Goal: Task Accomplishment & Management: Use online tool/utility

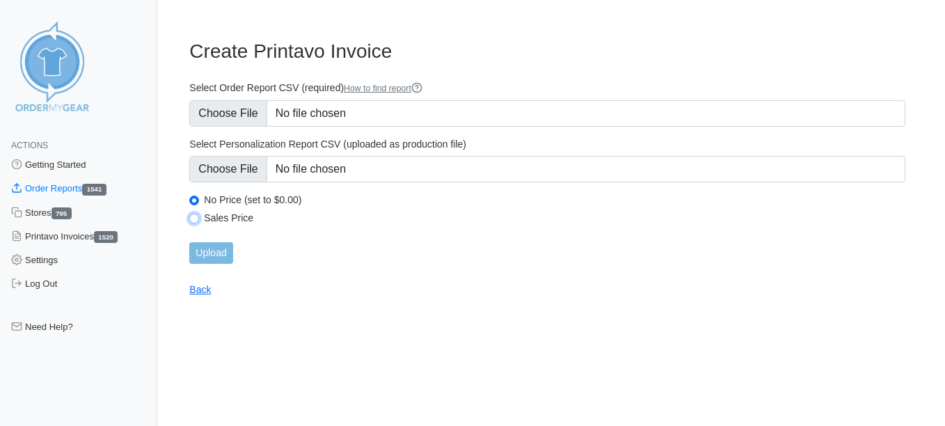
click at [194, 221] on input "Sales Price" at bounding box center [194, 219] width 10 height 10
radio input "true"
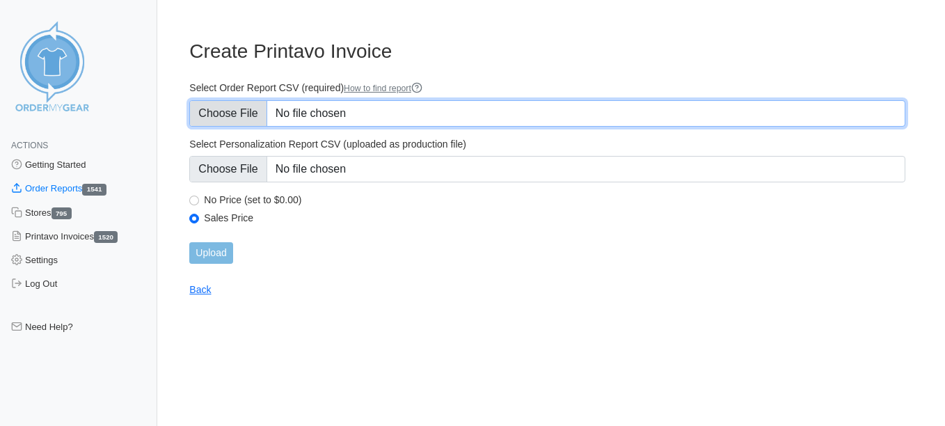
click at [241, 117] on input "Select Order Report CSV (required) How to find report" at bounding box center [547, 113] width 716 height 26
type input "C:\fakepath\NA67V_order_reporttuesday.csv"
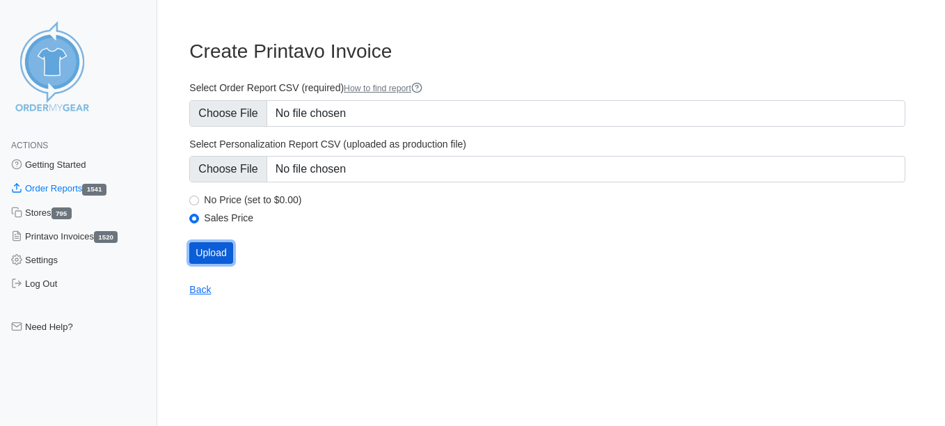
drag, startPoint x: 219, startPoint y: 253, endPoint x: 198, endPoint y: 244, distance: 21.8
click at [219, 252] on input "Upload" at bounding box center [210, 253] width 43 height 22
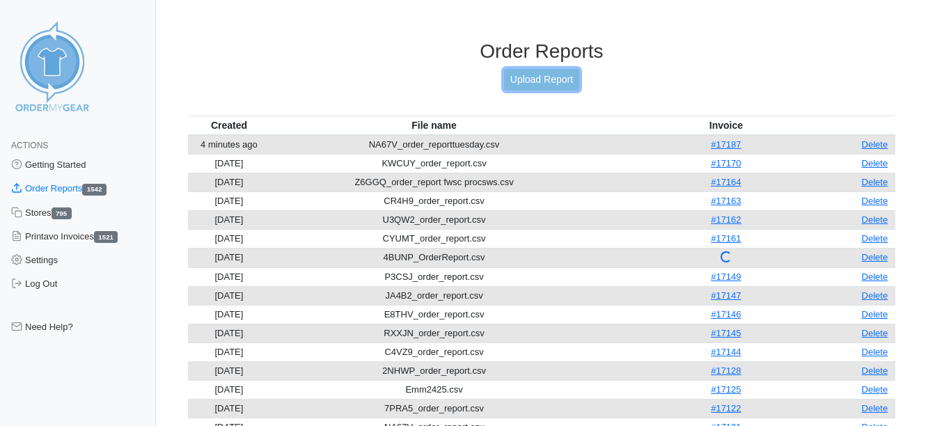
click at [532, 72] on link "Upload Report" at bounding box center [541, 80] width 75 height 22
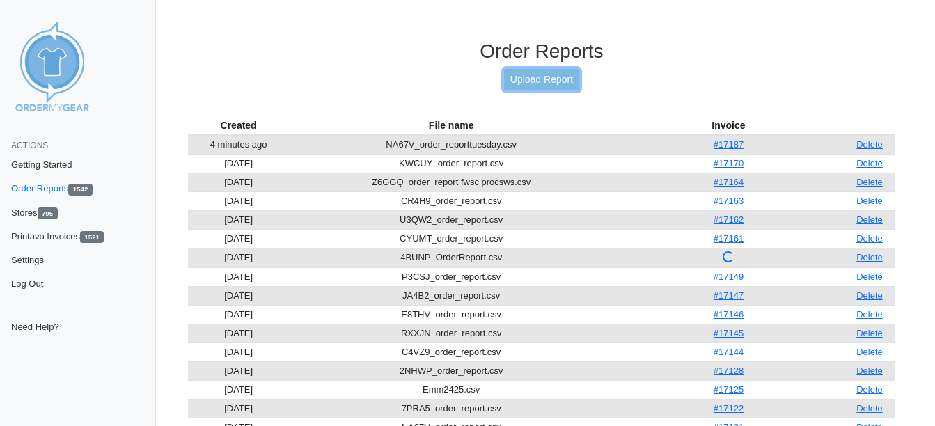
click at [553, 86] on link "Upload Report" at bounding box center [541, 80] width 75 height 22
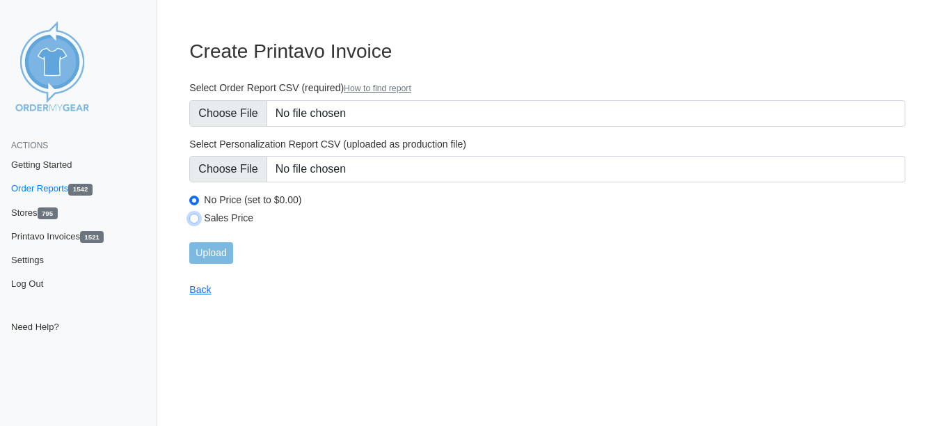
click at [196, 219] on input "Sales Price" at bounding box center [194, 219] width 10 height 10
radio input "true"
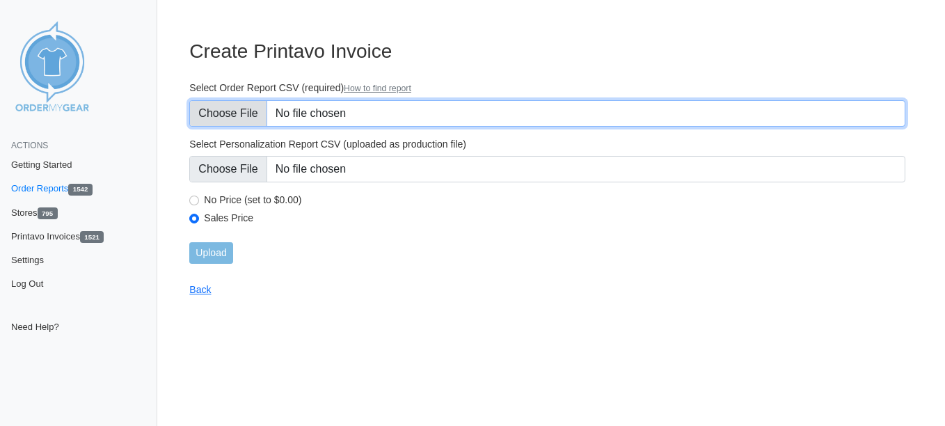
click at [232, 117] on input "Select Order Report CSV (required) How to find report" at bounding box center [547, 113] width 716 height 26
type input "C:\fakepath\ENJ7J_order_report.csv"
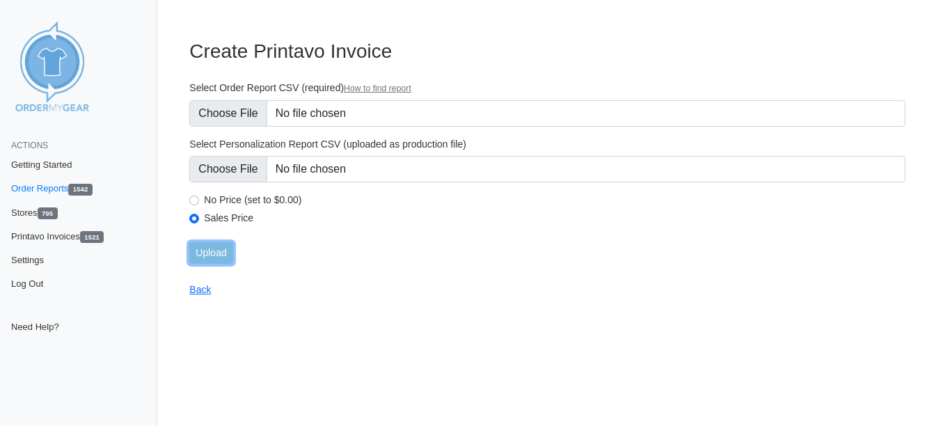
click at [222, 242] on input "Upload" at bounding box center [210, 253] width 43 height 22
click at [192, 216] on input "Sales Price" at bounding box center [194, 219] width 10 height 10
radio input "true"
click at [221, 128] on form "Select Order Report CSV (required) How to find report Select Personalization Re…" at bounding box center [547, 172] width 716 height 182
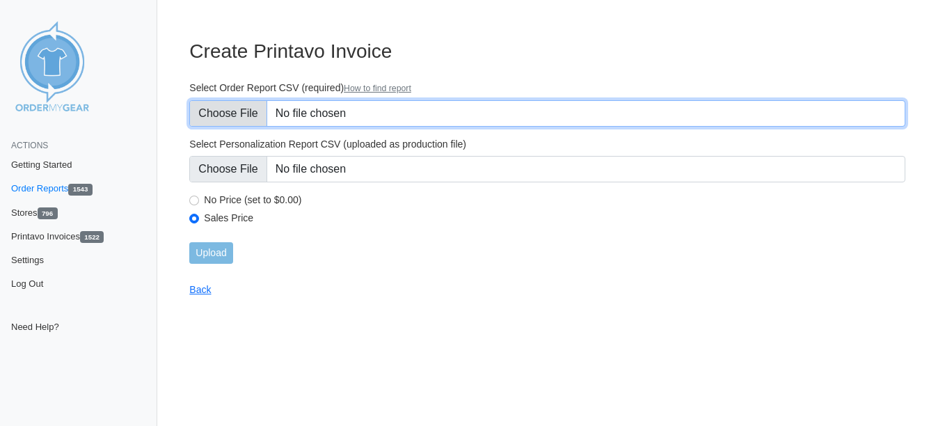
click at [226, 117] on input "Select Order Report CSV (required) How to find report" at bounding box center [547, 113] width 716 height 26
type input "C:\fakepath\D3ZCG_order_report.csv"
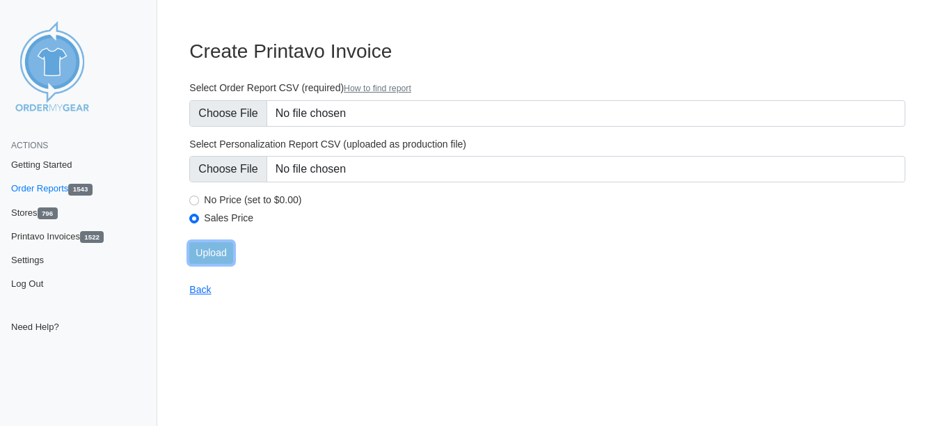
click at [207, 257] on input "Upload" at bounding box center [210, 253] width 43 height 22
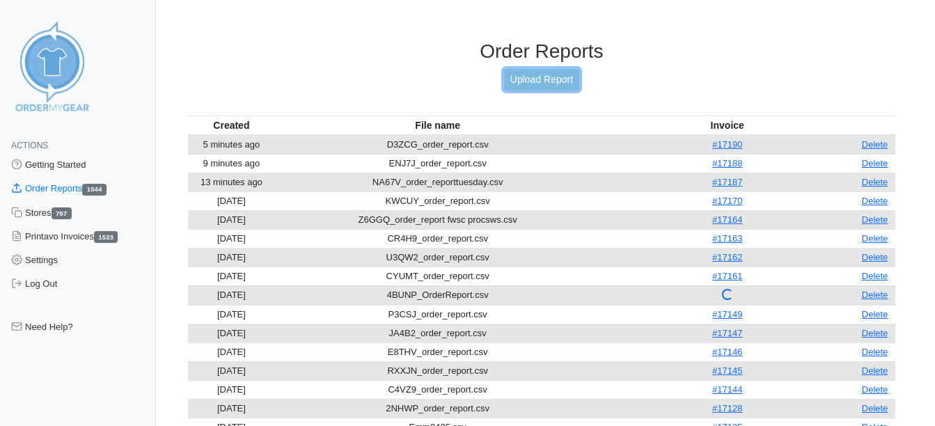
click at [557, 85] on link "Upload Report" at bounding box center [541, 80] width 75 height 22
click at [550, 82] on link "Upload Report" at bounding box center [541, 80] width 75 height 22
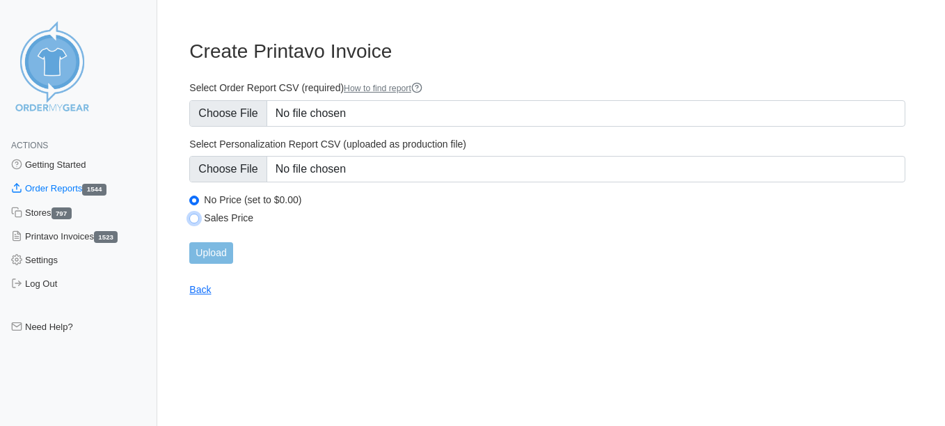
click at [192, 216] on input "Sales Price" at bounding box center [194, 219] width 10 height 10
radio input "true"
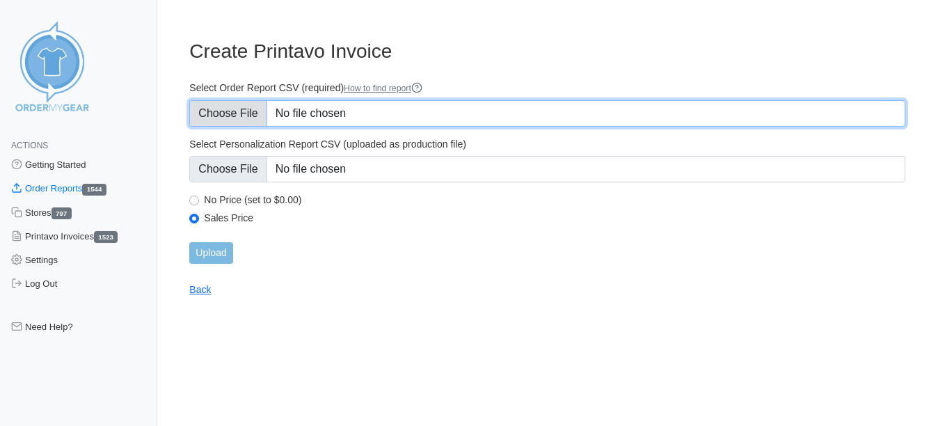
click at [230, 110] on input "Select Order Report CSV (required) How to find report" at bounding box center [547, 113] width 716 height 26
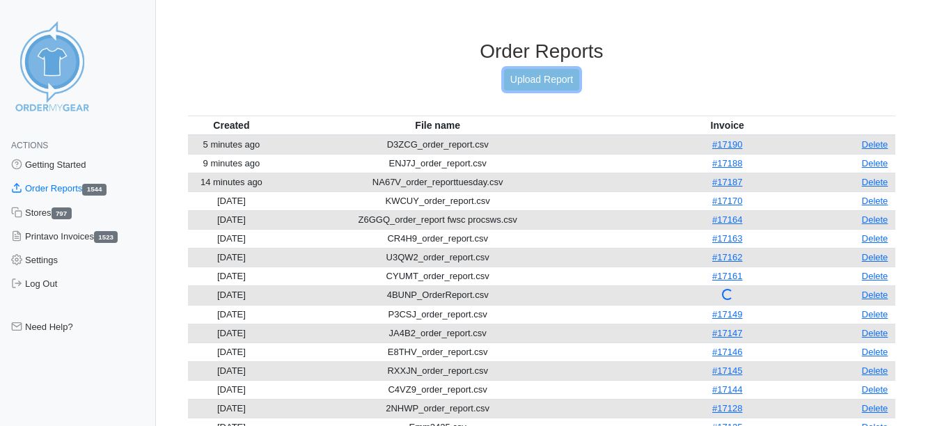
click at [514, 70] on link "Upload Report" at bounding box center [541, 80] width 75 height 22
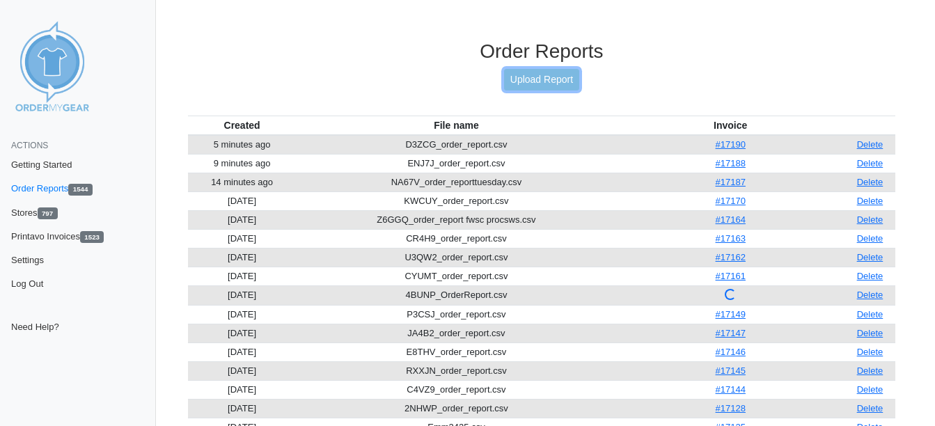
click at [555, 77] on link "Upload Report" at bounding box center [541, 80] width 75 height 22
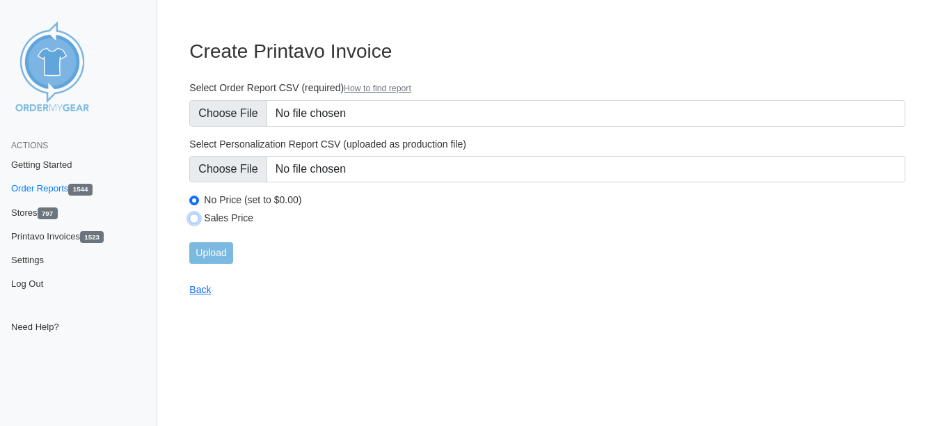
click at [197, 221] on input "Sales Price" at bounding box center [194, 219] width 10 height 10
radio input "true"
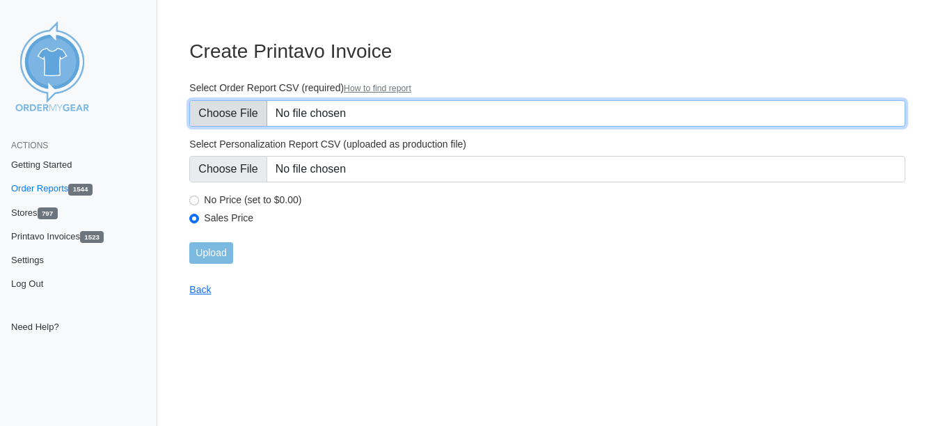
click at [239, 111] on input "Select Order Report CSV (required) How to find report" at bounding box center [547, 113] width 716 height 26
type input "C:\fakepath\5EQFG_order_report.csv"
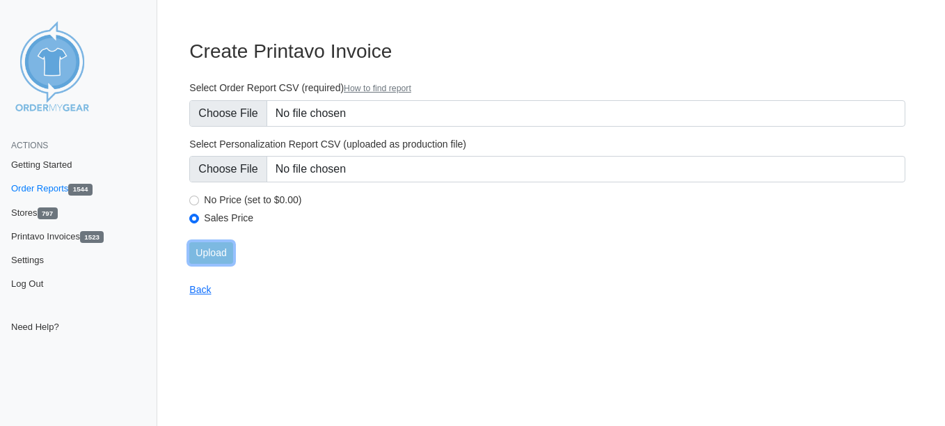
click at [205, 254] on input "Upload" at bounding box center [210, 253] width 43 height 22
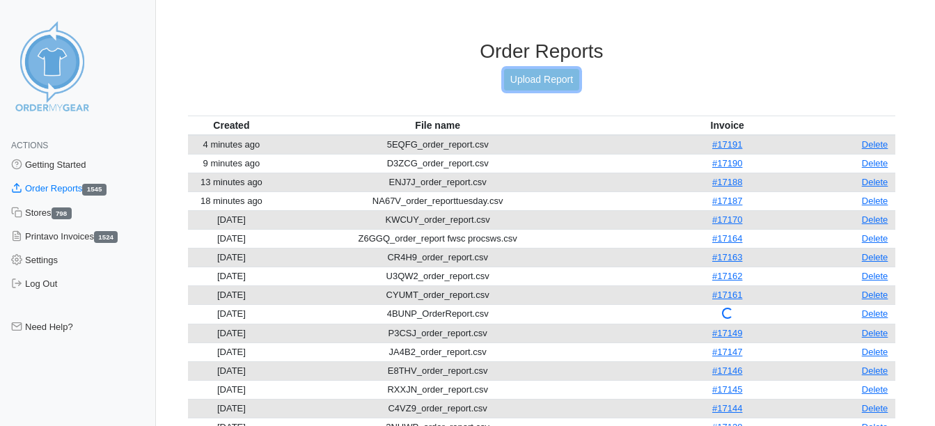
click at [571, 79] on link "Upload Report" at bounding box center [541, 80] width 75 height 22
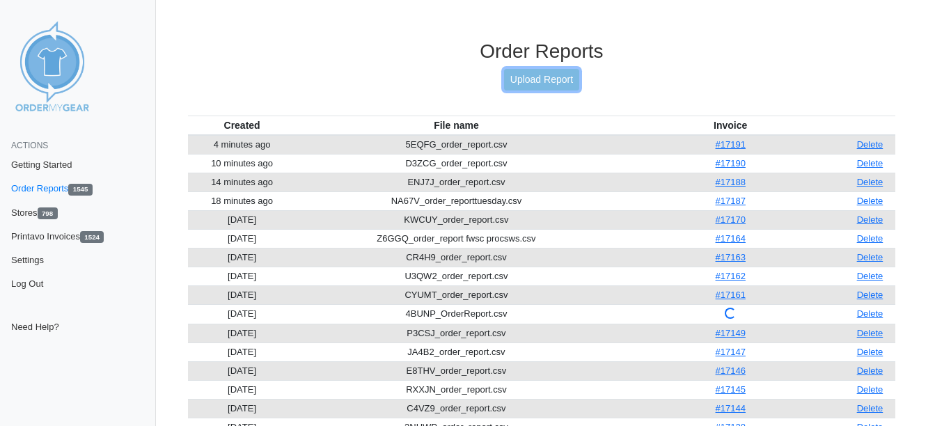
click at [537, 74] on link "Upload Report" at bounding box center [541, 80] width 75 height 22
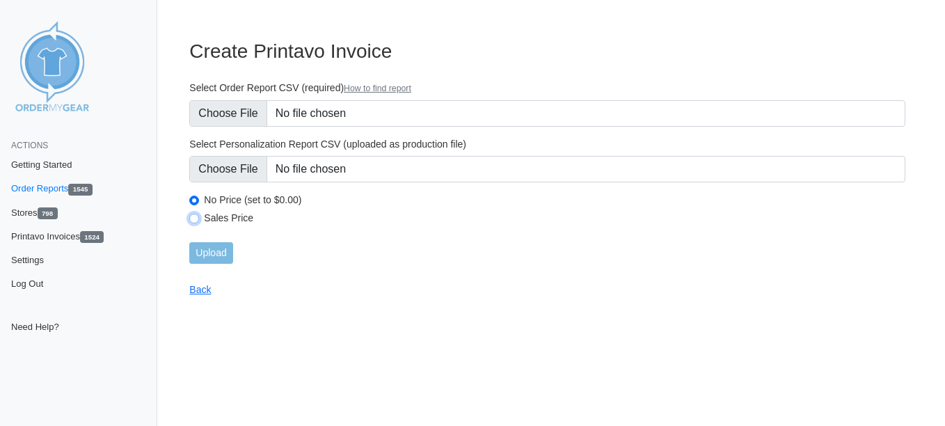
click at [194, 218] on input "Sales Price" at bounding box center [194, 219] width 10 height 10
radio input "true"
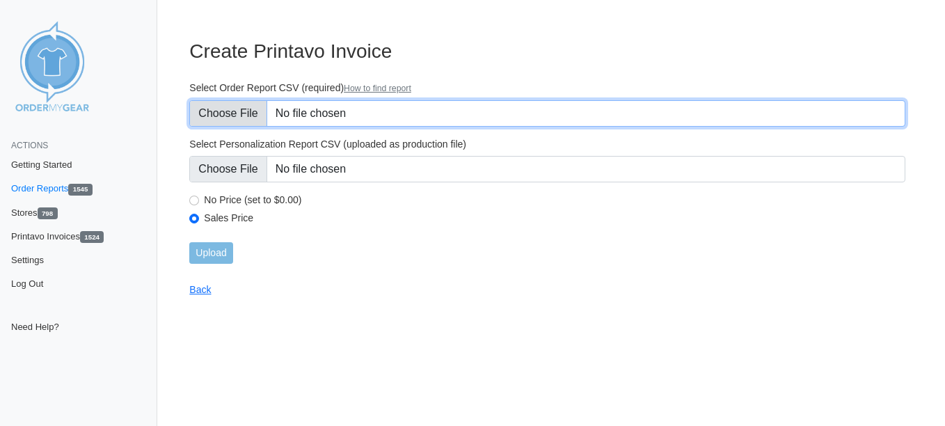
click at [232, 119] on input "Select Order Report CSV (required) How to find report" at bounding box center [547, 113] width 716 height 26
type input "C:\fakepath\DVDCJ_order_report (11)tuesday.csv"
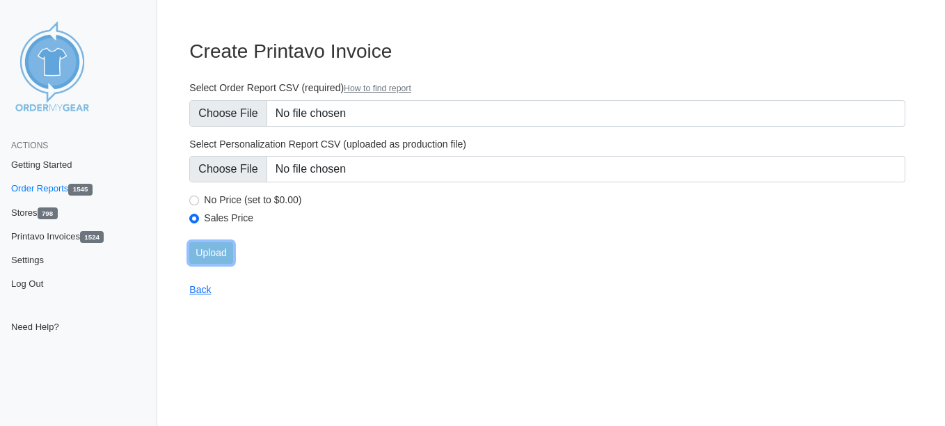
click at [217, 255] on input "Upload" at bounding box center [210, 253] width 43 height 22
